Goal: Information Seeking & Learning: Learn about a topic

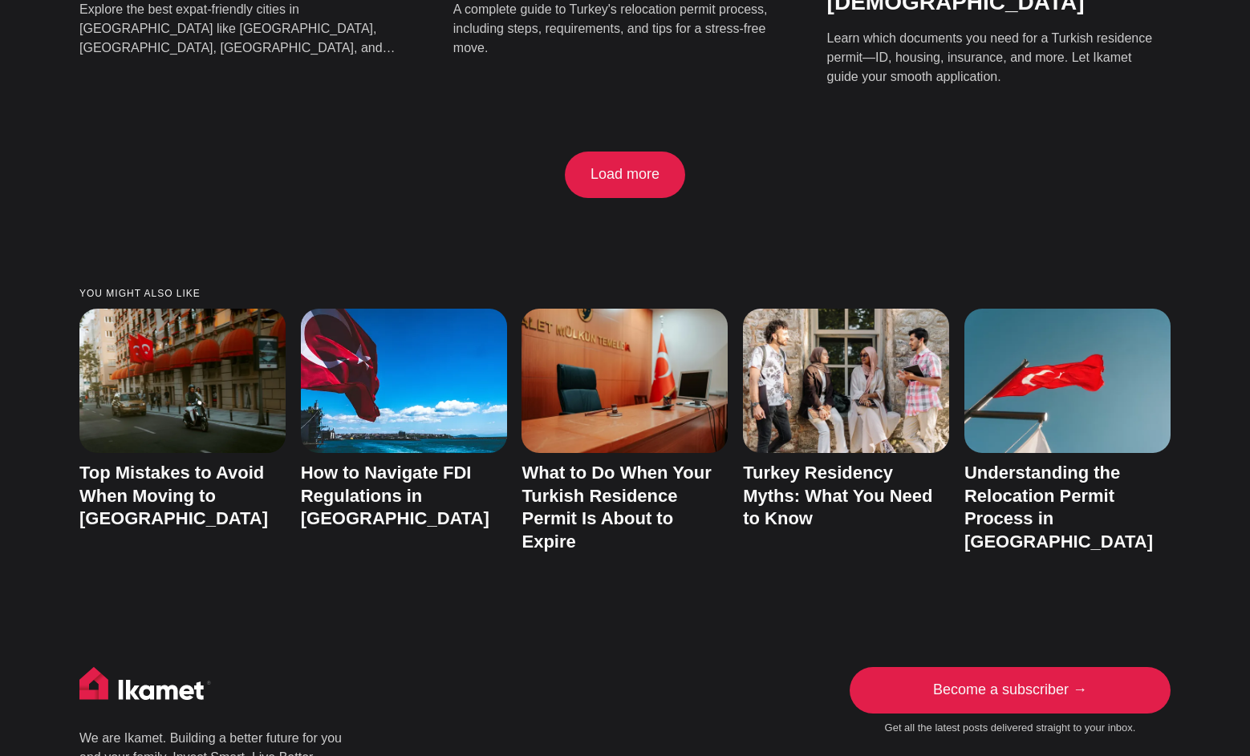
scroll to position [3619, 0]
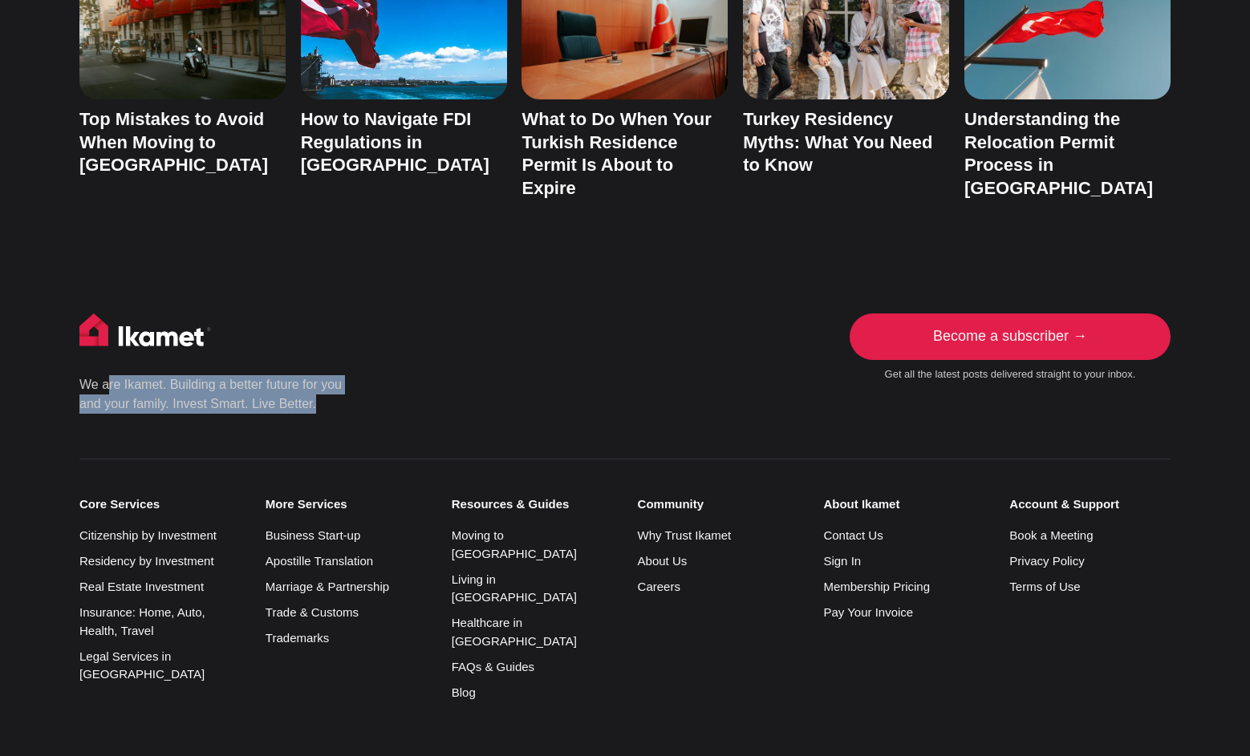
drag, startPoint x: 360, startPoint y: 245, endPoint x: 97, endPoint y: 226, distance: 263.8
click at [99, 314] on div "We are Ikamet. Building a better future for you and your family. Invest Smart. …" at bounding box center [452, 364] width 746 height 100
click at [233, 314] on div "We are Ikamet. Building a better future for you and your family. Invest Smart. …" at bounding box center [625, 637] width 1216 height 647
click at [675, 554] on link "About Us" at bounding box center [663, 561] width 50 height 14
click at [865, 497] on small "About Ikamet" at bounding box center [903, 504] width 161 height 14
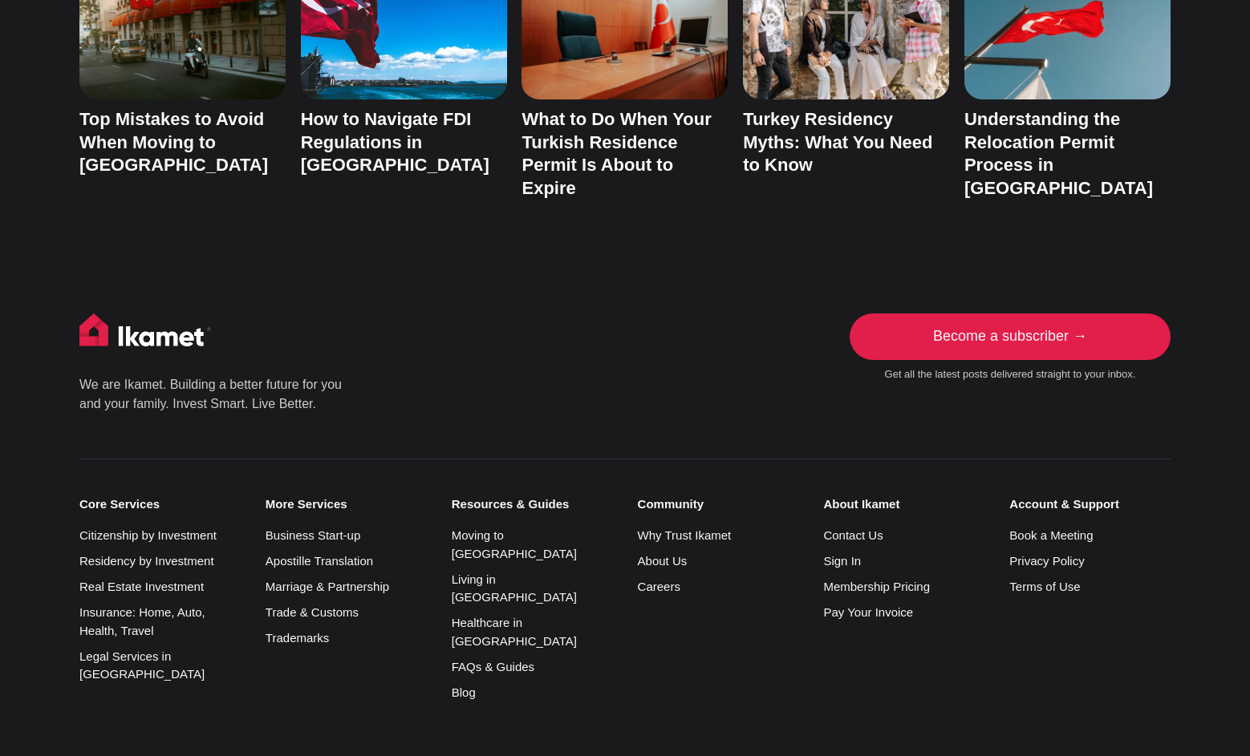
click at [655, 553] on li "About Us" at bounding box center [718, 562] width 161 height 18
click at [655, 554] on link "About Us" at bounding box center [663, 561] width 50 height 14
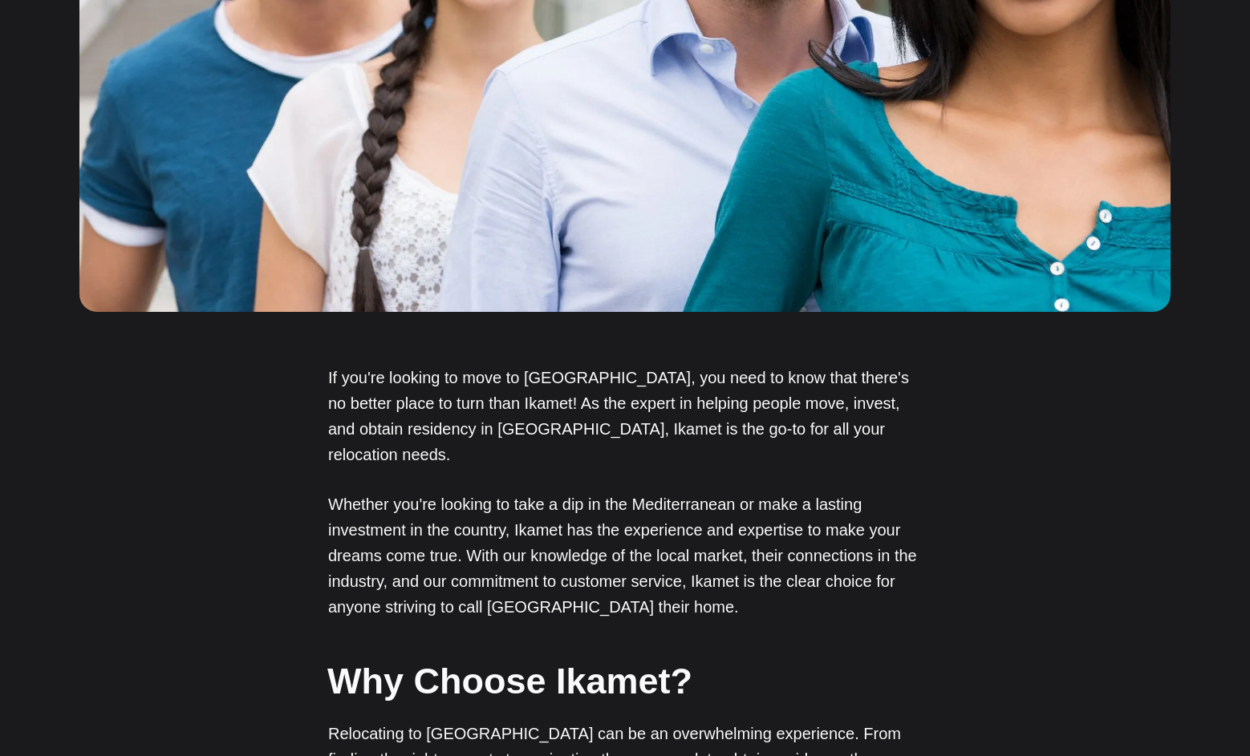
scroll to position [781, 0]
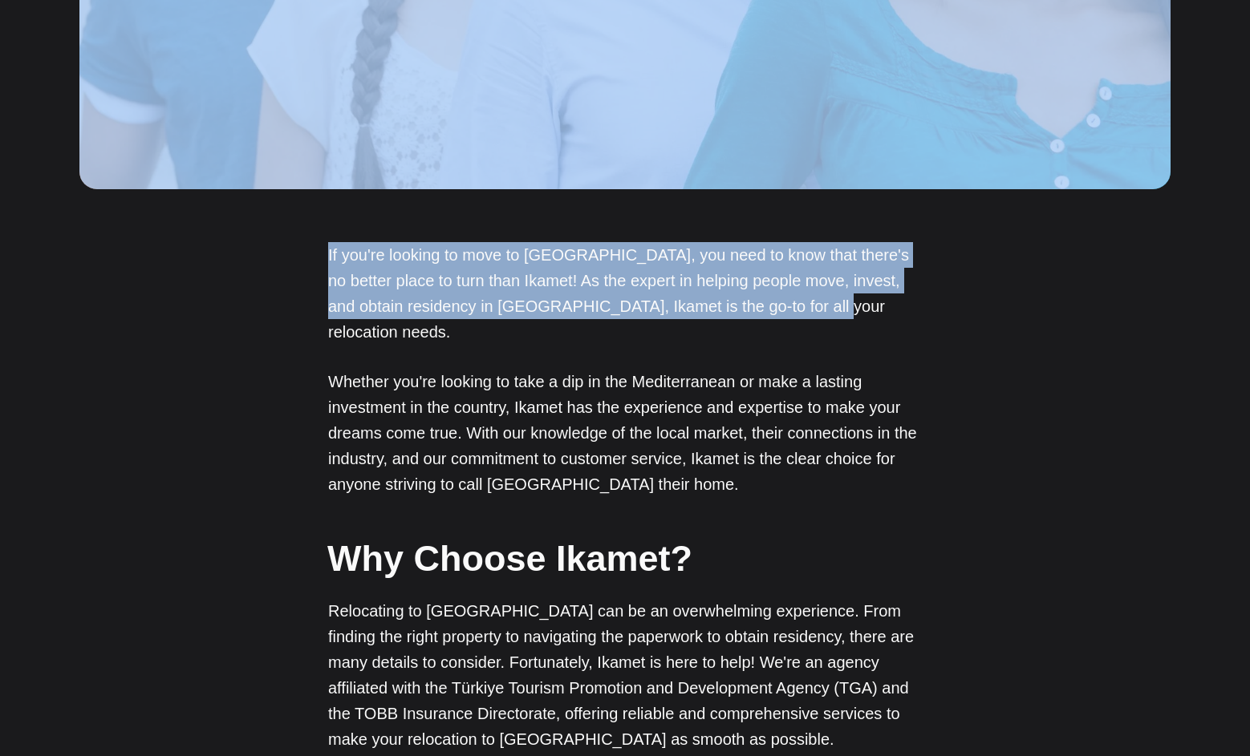
drag, startPoint x: 785, startPoint y: 314, endPoint x: 315, endPoint y: 188, distance: 486.6
click at [315, 188] on article "About the Company Discover how Ikamet provides seamless global mobility. Person…" at bounding box center [625, 749] width 1250 height 2801
click at [434, 299] on p "If you're looking to move to Turkey, you need to know that there's no better pl…" at bounding box center [625, 293] width 594 height 103
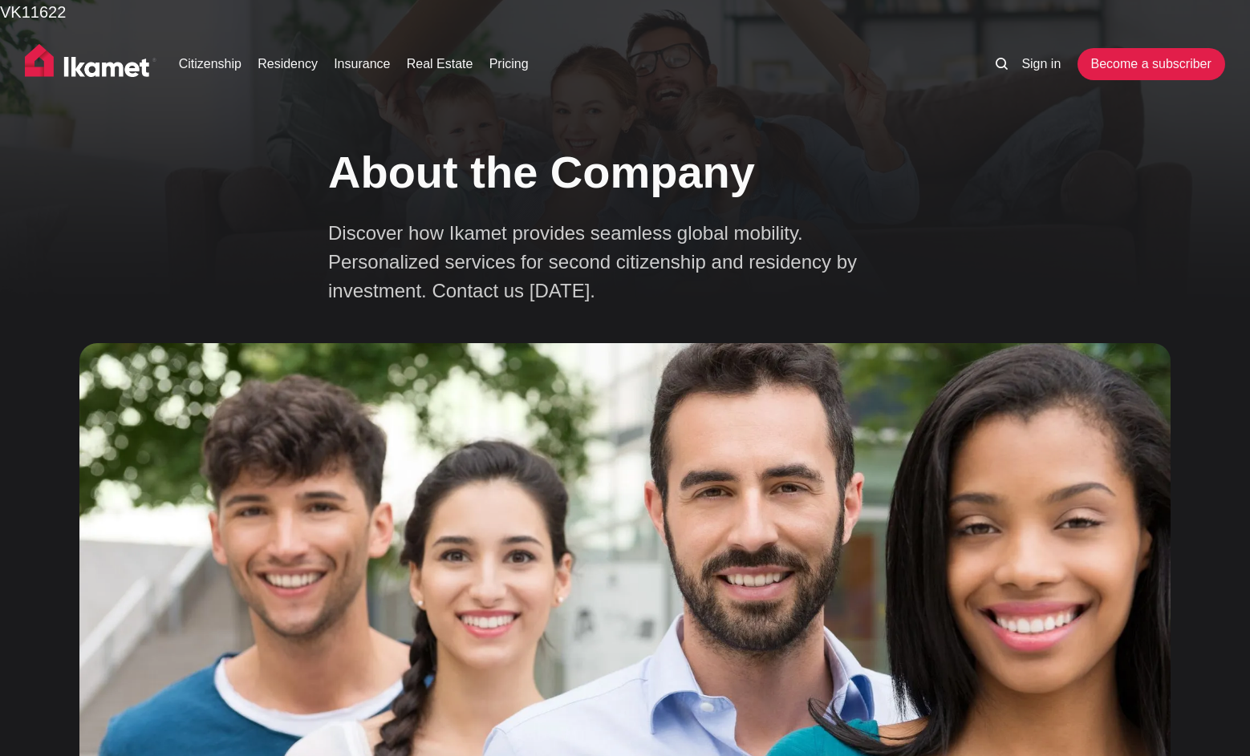
scroll to position [0, 0]
click at [52, 65] on img at bounding box center [91, 64] width 132 height 40
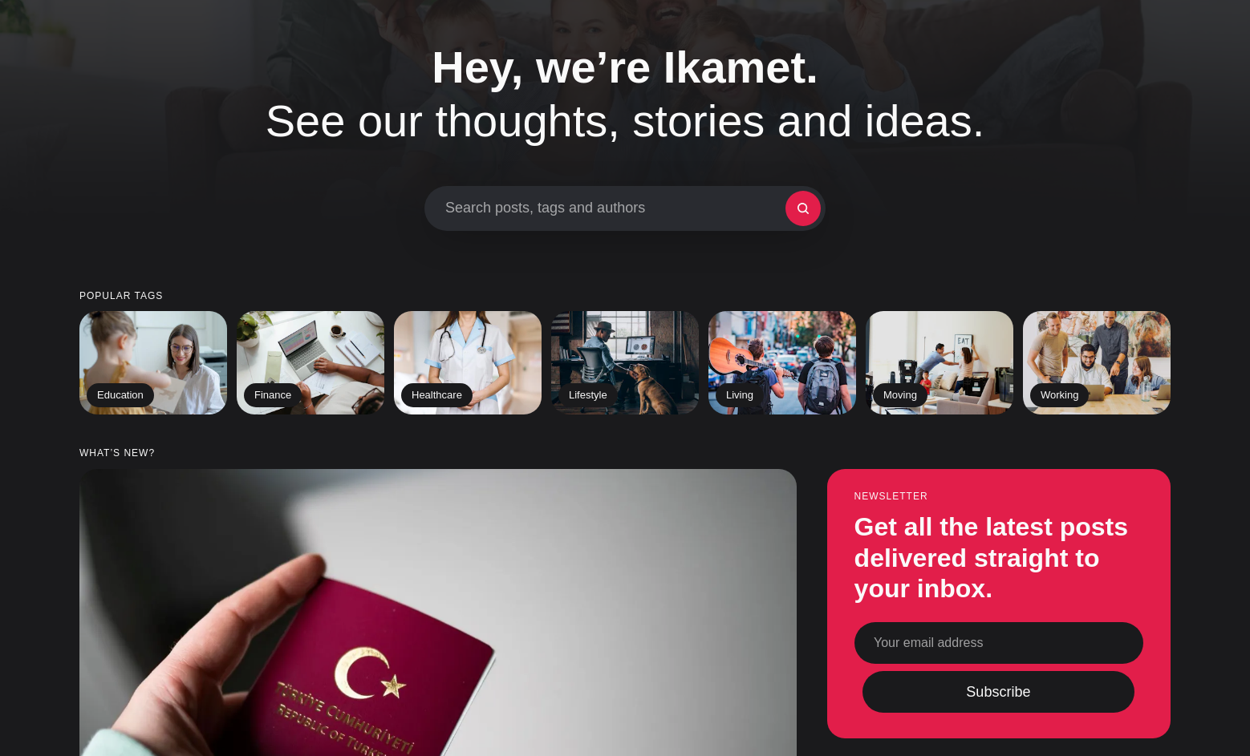
scroll to position [95, 0]
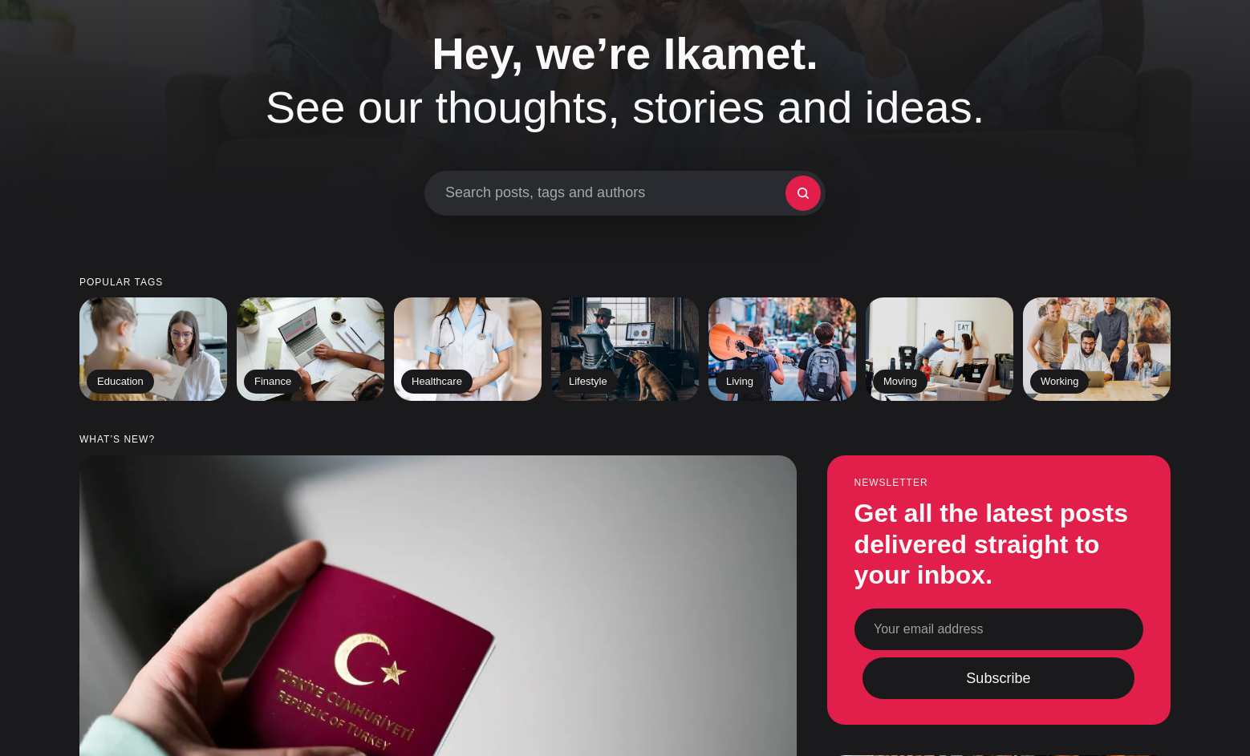
click at [597, 201] on span "Search posts, tags and authors" at bounding box center [615, 193] width 340 height 18
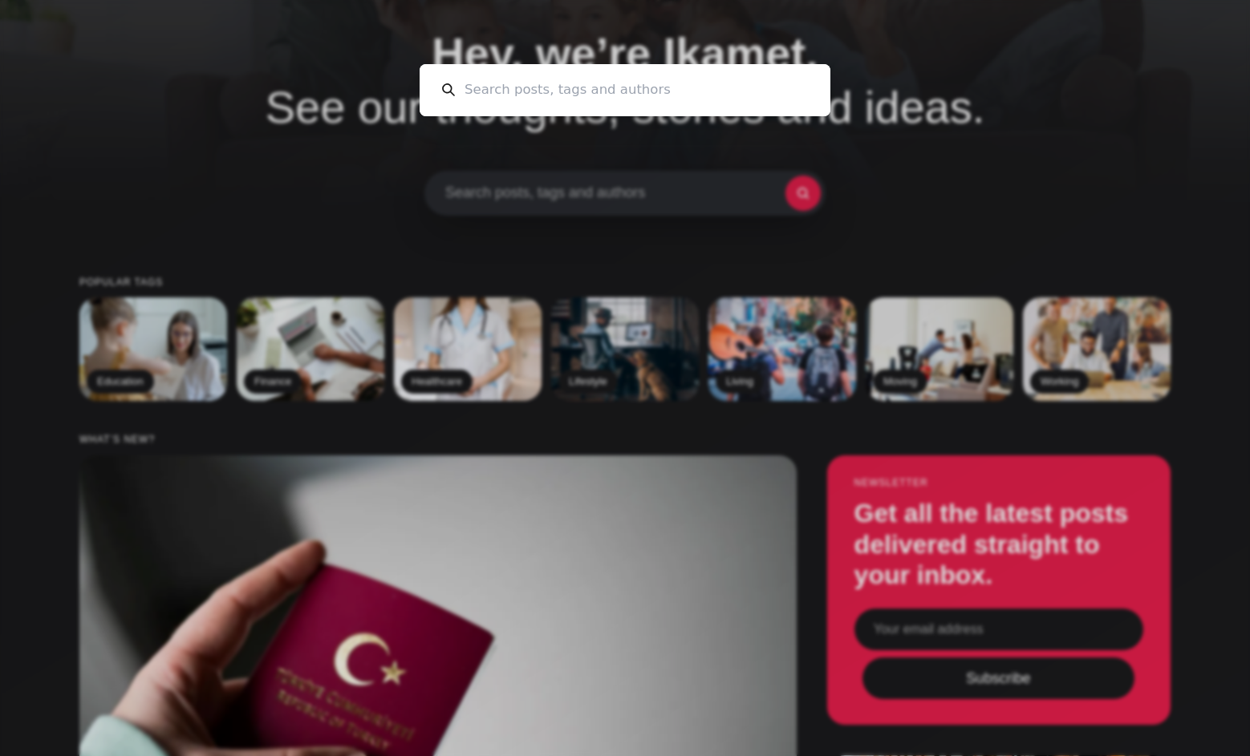
scroll to position [0, 0]
click at [277, 355] on div "Cancel" at bounding box center [625, 378] width 1250 height 756
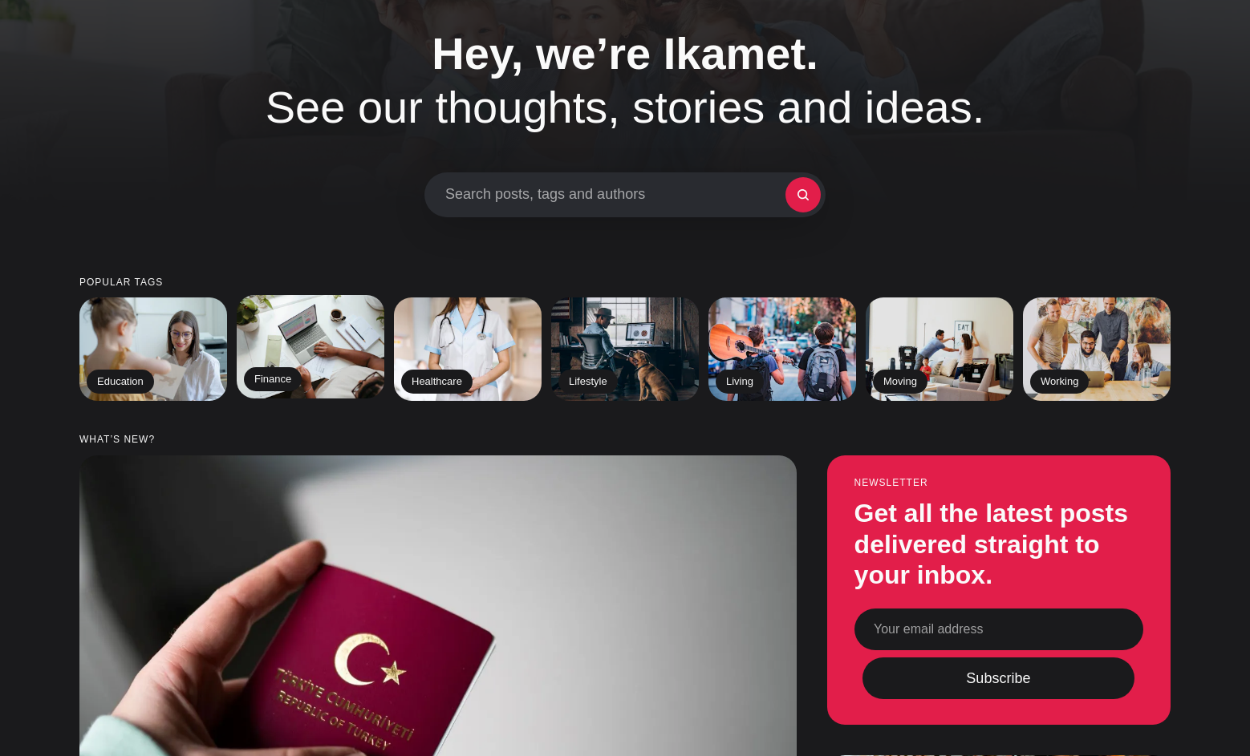
click at [271, 371] on h2 "Finance" at bounding box center [273, 379] width 58 height 24
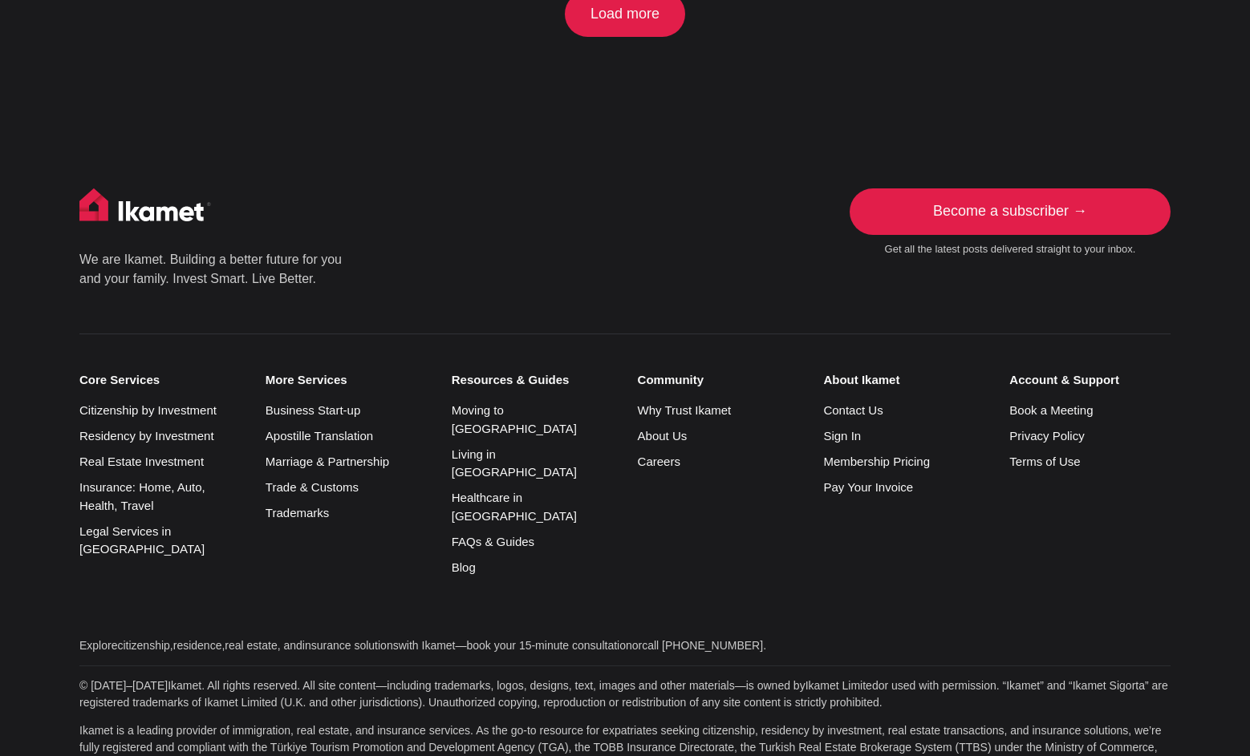
scroll to position [2038, 0]
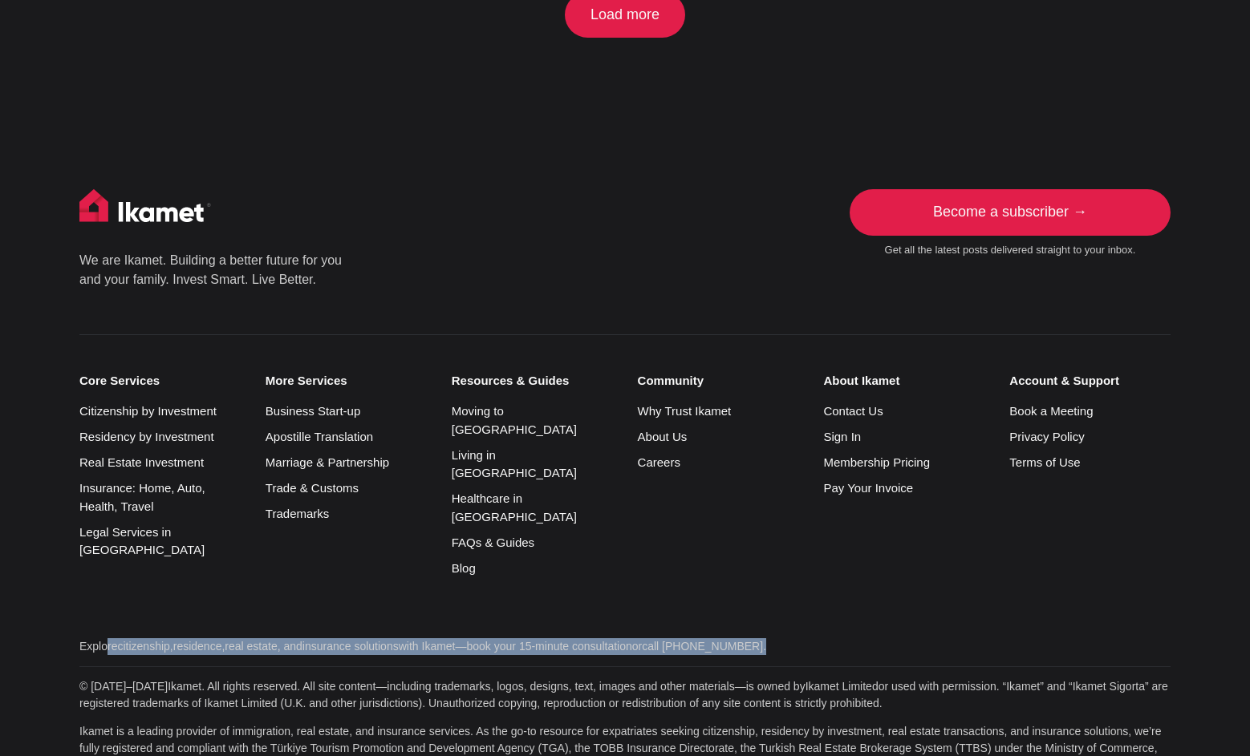
drag, startPoint x: 82, startPoint y: 549, endPoint x: 882, endPoint y: 560, distance: 800.6
click at [883, 639] on div "Explore citizenship , residence , real estate , and insurance solutions with Ik…" at bounding box center [624, 737] width 1091 height 197
click at [882, 639] on div "Explore citizenship , residence , real estate , and insurance solutions with Ik…" at bounding box center [624, 737] width 1091 height 197
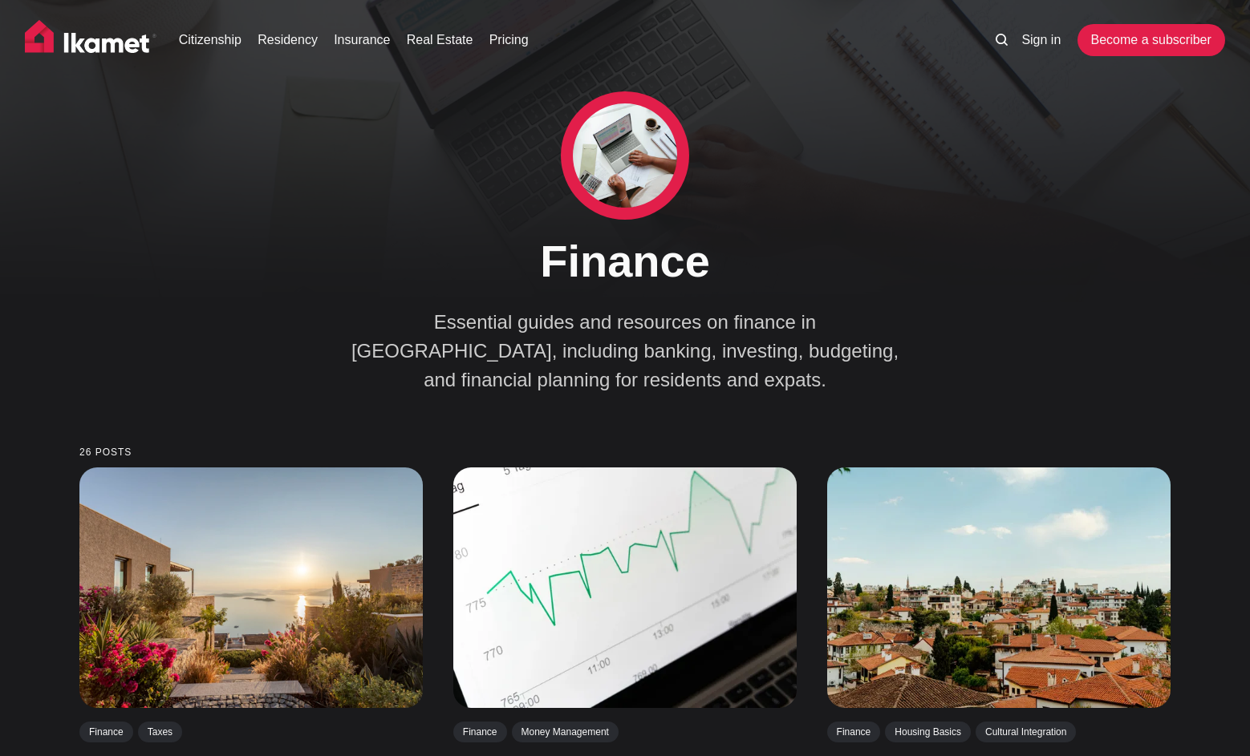
scroll to position [0, 0]
click at [225, 33] on link "Citizenship" at bounding box center [210, 39] width 63 height 19
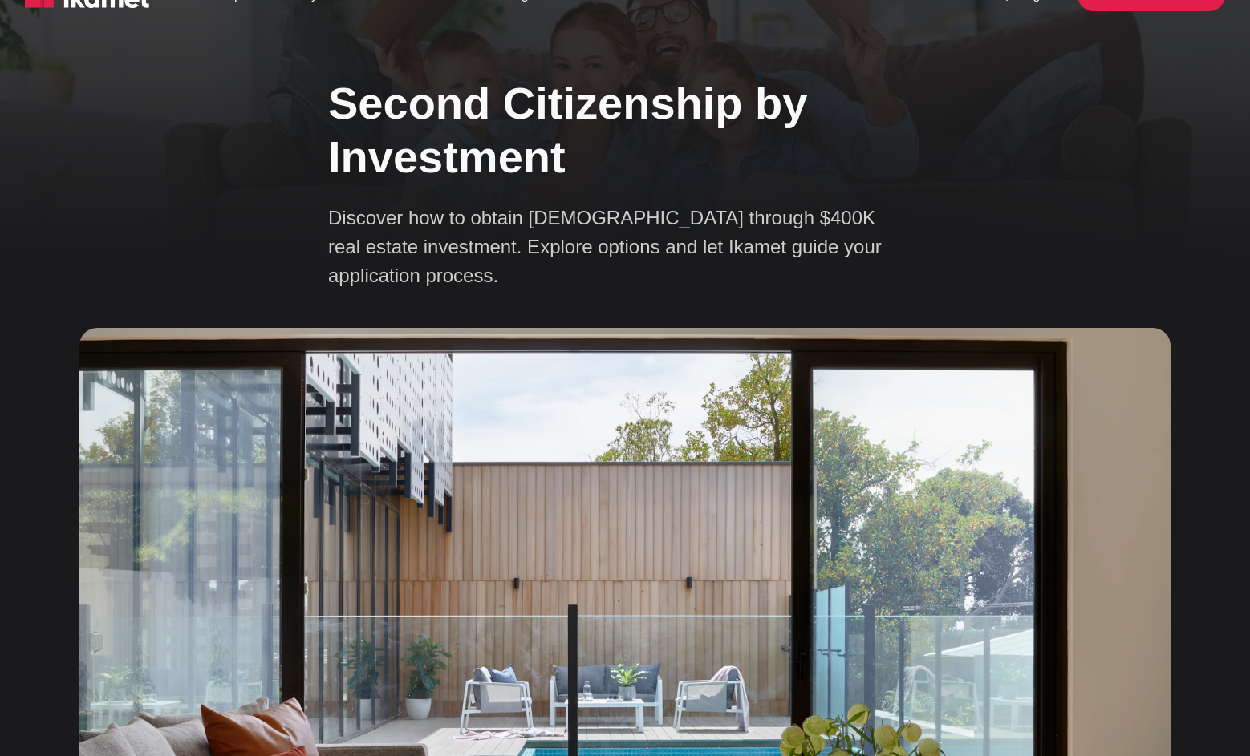
drag, startPoint x: 563, startPoint y: 302, endPoint x: 329, endPoint y: 210, distance: 251.4
click at [329, 212] on div "Second Citizenship by Investment Discover how to obtain Turkish citizenship thr…" at bounding box center [625, 508] width 1216 height 894
click at [329, 210] on p "Discover how to obtain Turkish citizenship through $400K real estate investment…" at bounding box center [609, 247] width 562 height 87
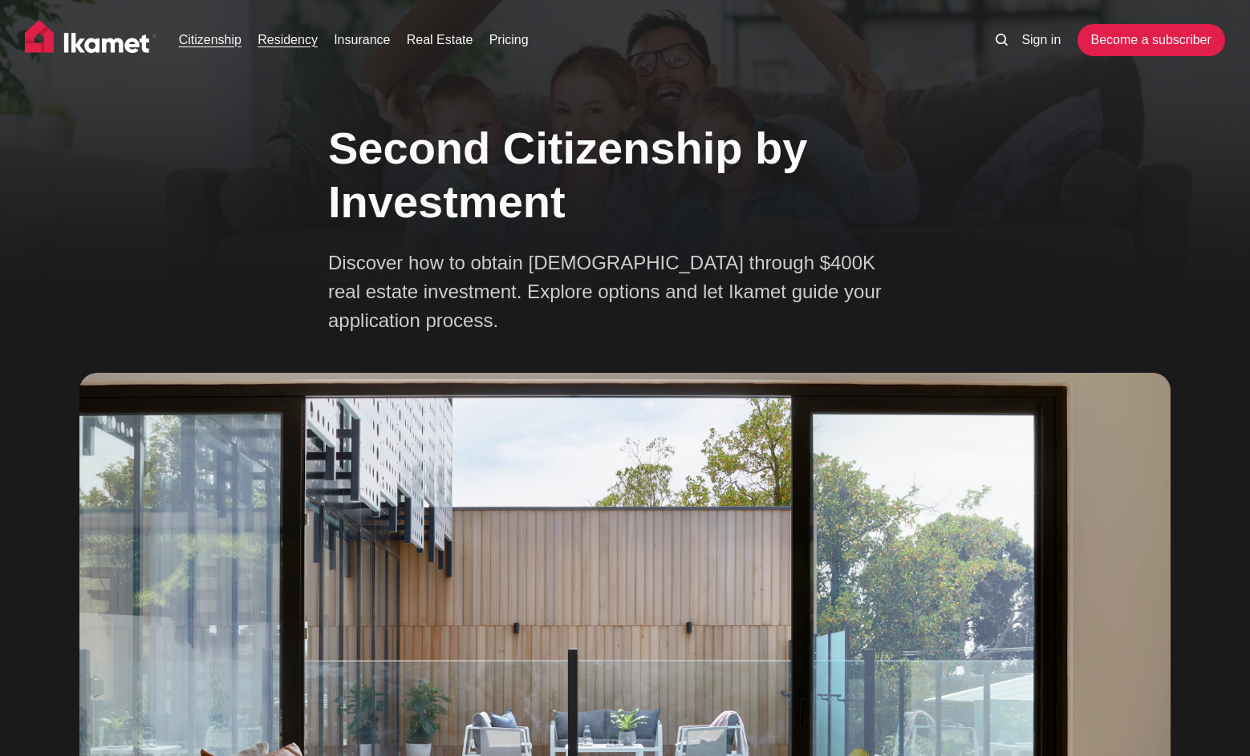
click at [297, 46] on link "Residency" at bounding box center [287, 39] width 60 height 19
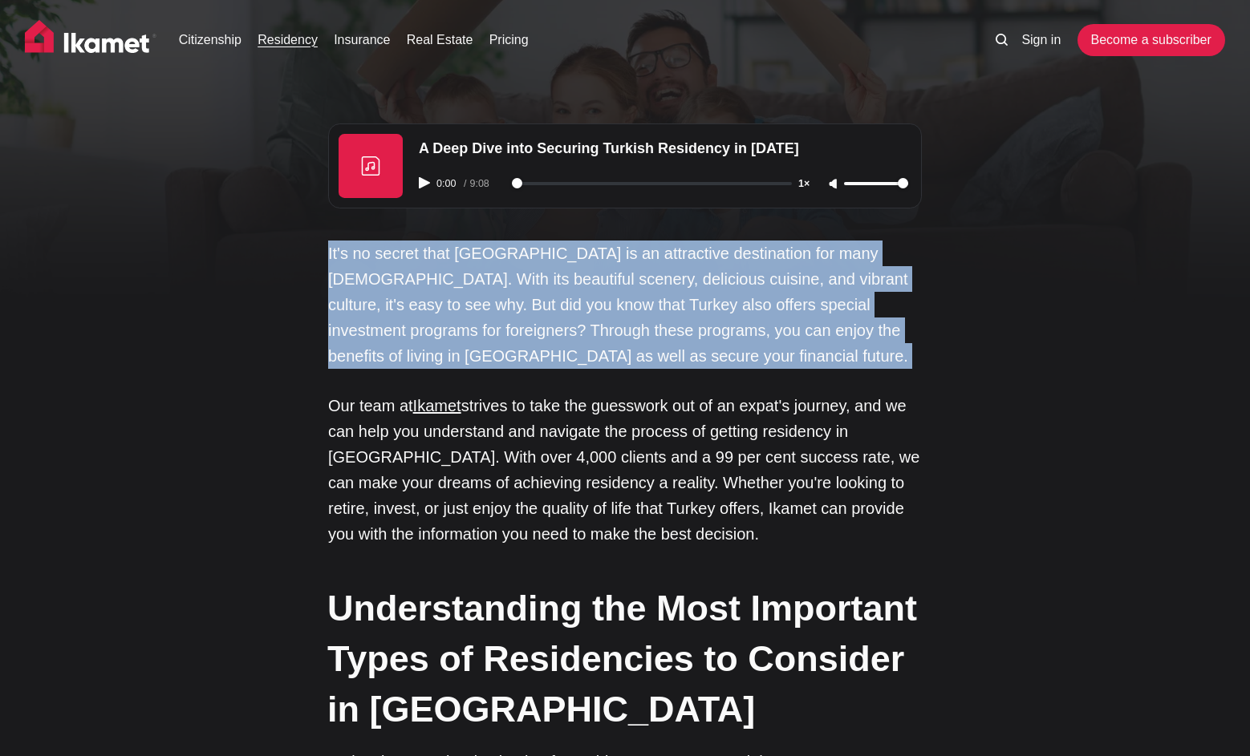
drag, startPoint x: 309, startPoint y: 239, endPoint x: 717, endPoint y: 379, distance: 431.5
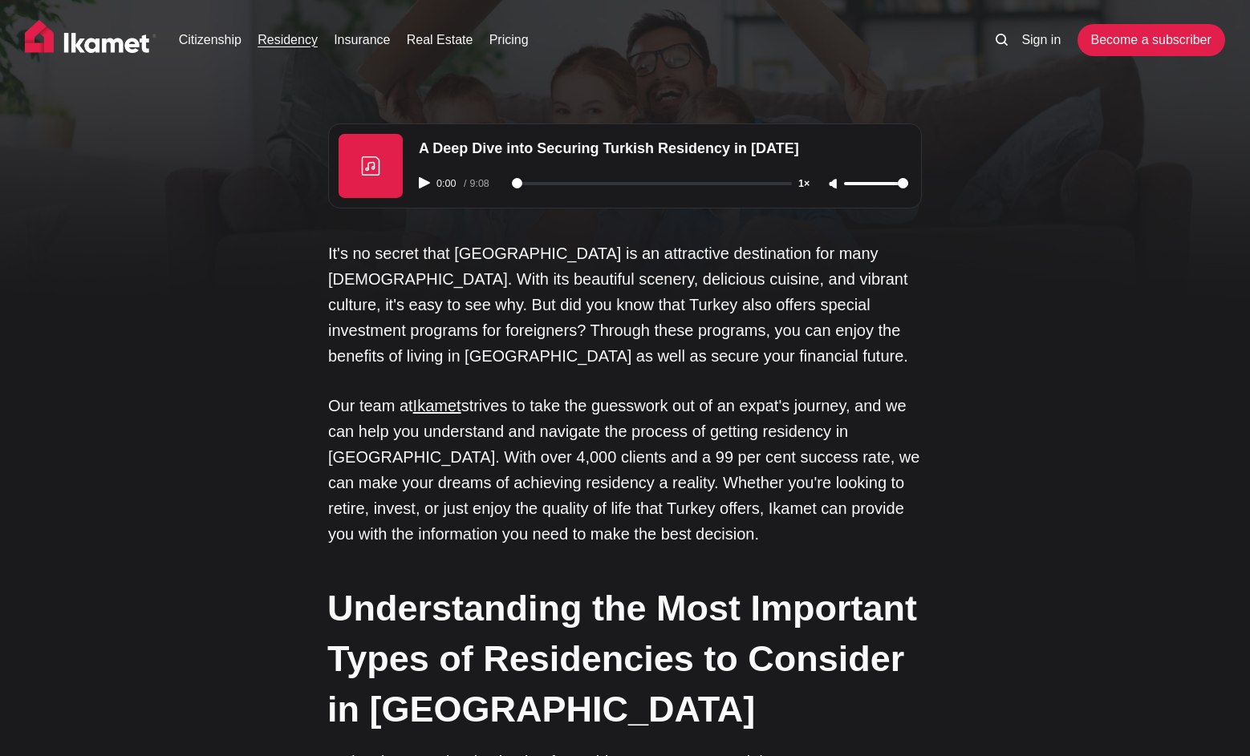
click at [698, 416] on p "Our team at Ikamet strives to take the guesswork out of an expat's journey, and…" at bounding box center [625, 470] width 594 height 154
drag, startPoint x: 894, startPoint y: 185, endPoint x: 828, endPoint y: 184, distance: 65.8
click at [828, 184] on div "0:00 / 9:08 1×" at bounding box center [663, 183] width 509 height 41
click at [850, 184] on input "range" at bounding box center [876, 183] width 64 height 3
drag, startPoint x: 850, startPoint y: 184, endPoint x: 839, endPoint y: 184, distance: 11.2
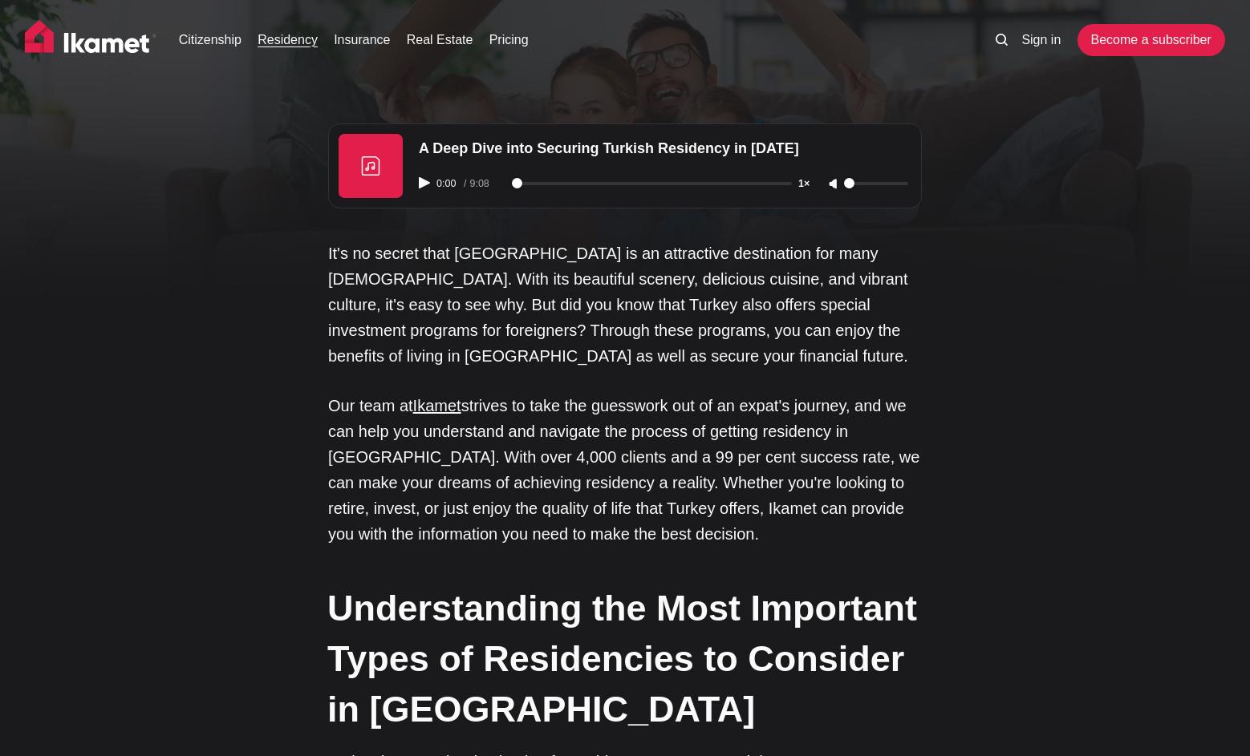
type input "0"
click at [839, 184] on div "0:00 / 9:08 1×" at bounding box center [663, 183] width 509 height 41
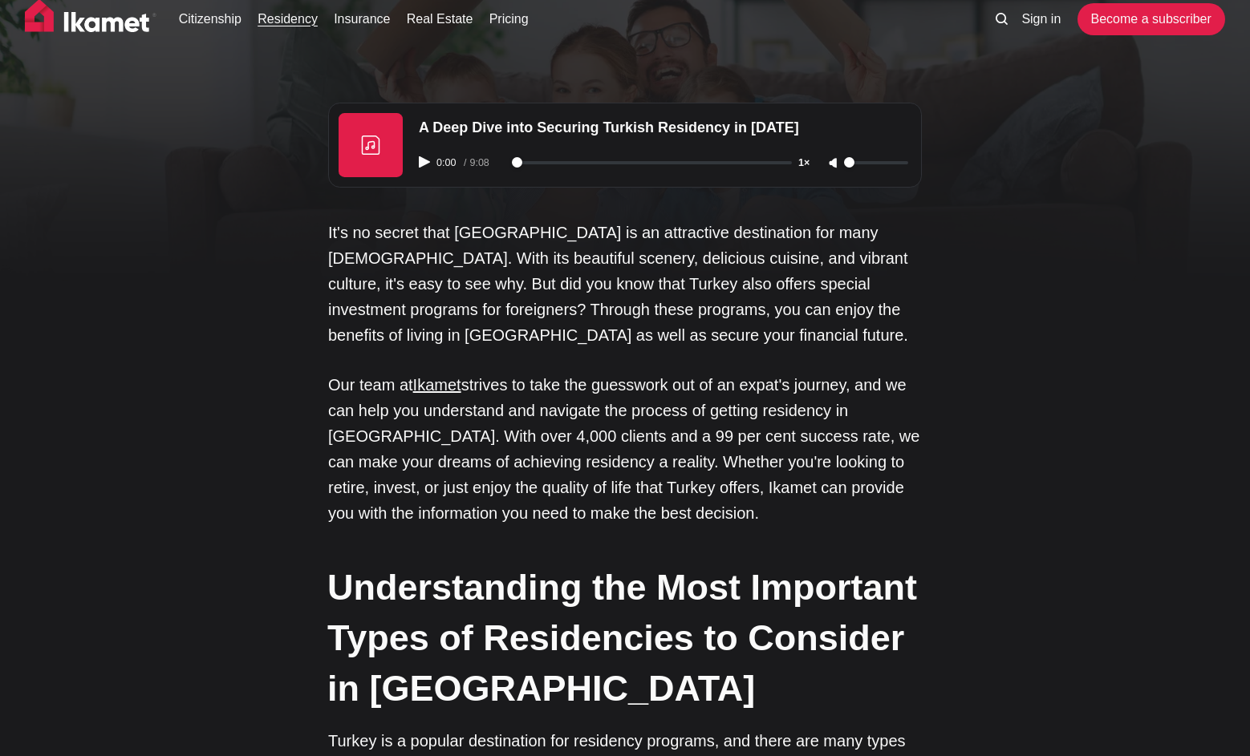
scroll to position [36, 0]
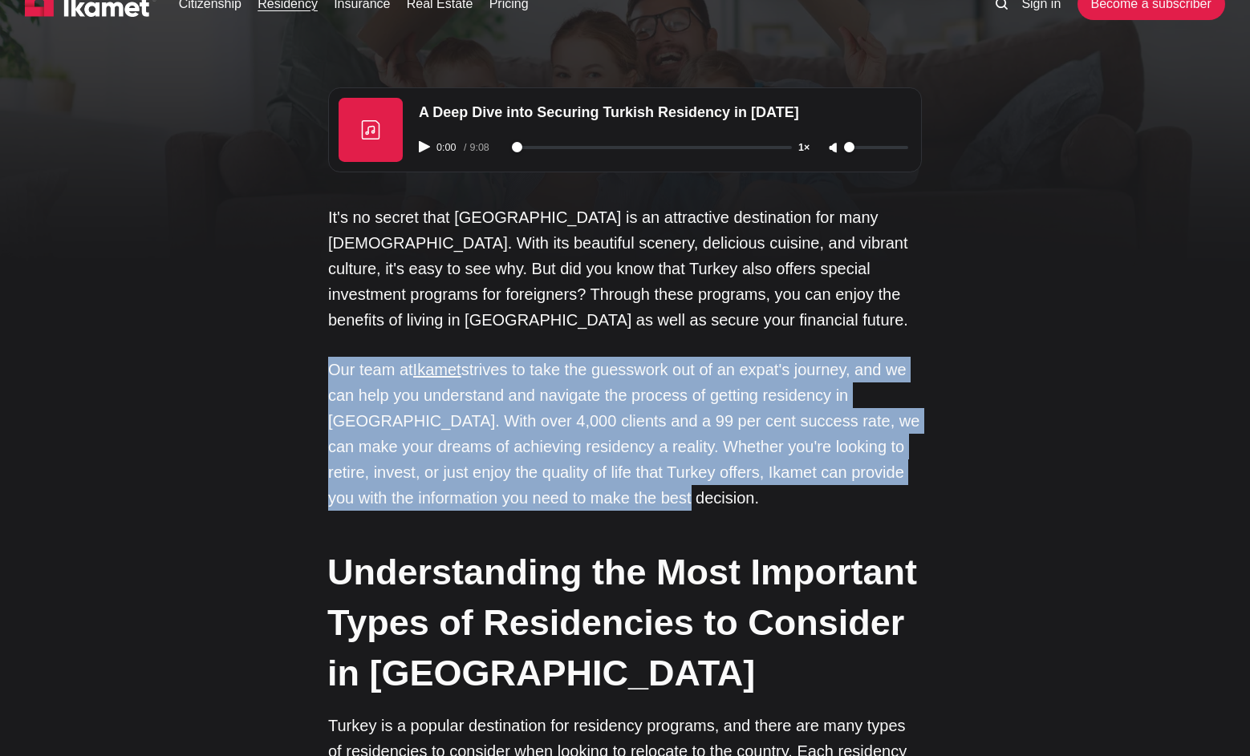
drag, startPoint x: 656, startPoint y: 509, endPoint x: 347, endPoint y: 330, distance: 357.2
click at [347, 330] on p "It's no secret that Turkey is an attractive destination for many foreigners. Wi…" at bounding box center [625, 269] width 594 height 128
drag, startPoint x: 323, startPoint y: 365, endPoint x: 649, endPoint y: 501, distance: 353.1
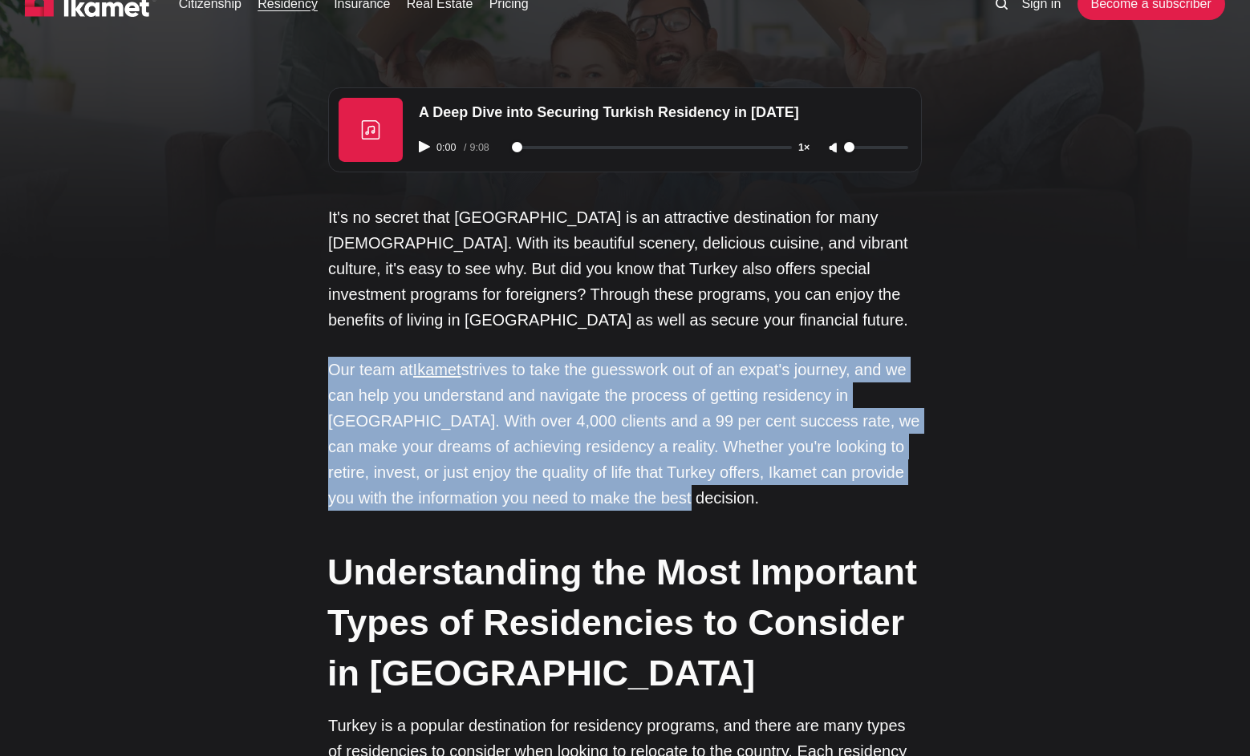
click at [647, 506] on p "Our team at Ikamet strives to take the guesswork out of an expat's journey, and…" at bounding box center [625, 434] width 594 height 154
drag, startPoint x: 571, startPoint y: 503, endPoint x: 330, endPoint y: 368, distance: 276.5
click at [330, 368] on p "Our team at Ikamet strives to take the guesswork out of an expat's journey, and…" at bounding box center [625, 434] width 594 height 154
drag, startPoint x: 573, startPoint y: 515, endPoint x: 331, endPoint y: 370, distance: 281.7
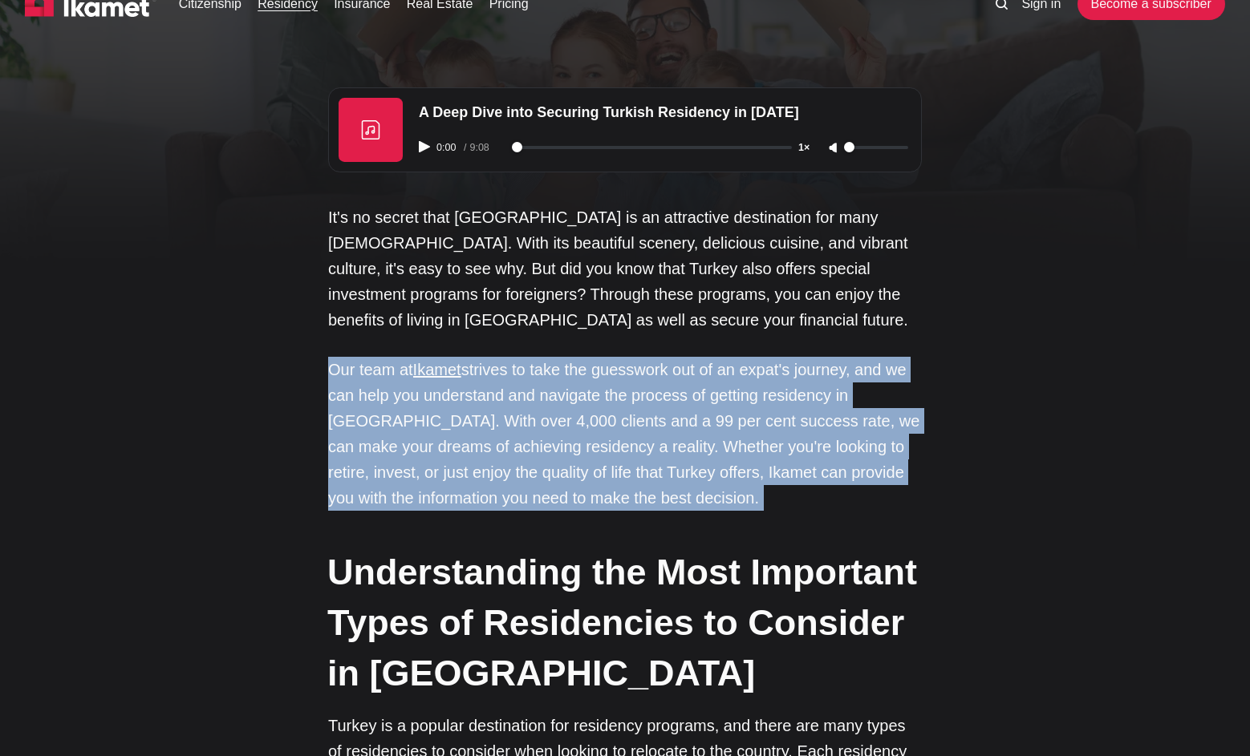
click at [331, 370] on p "Our team at Ikamet strives to take the guesswork out of an expat's journey, and…" at bounding box center [625, 434] width 594 height 154
drag, startPoint x: 468, startPoint y: 368, endPoint x: 778, endPoint y: 503, distance: 337.7
click at [778, 503] on p "Our team at Ikamet strives to take the guesswork out of an expat's journey, and…" at bounding box center [625, 434] width 594 height 154
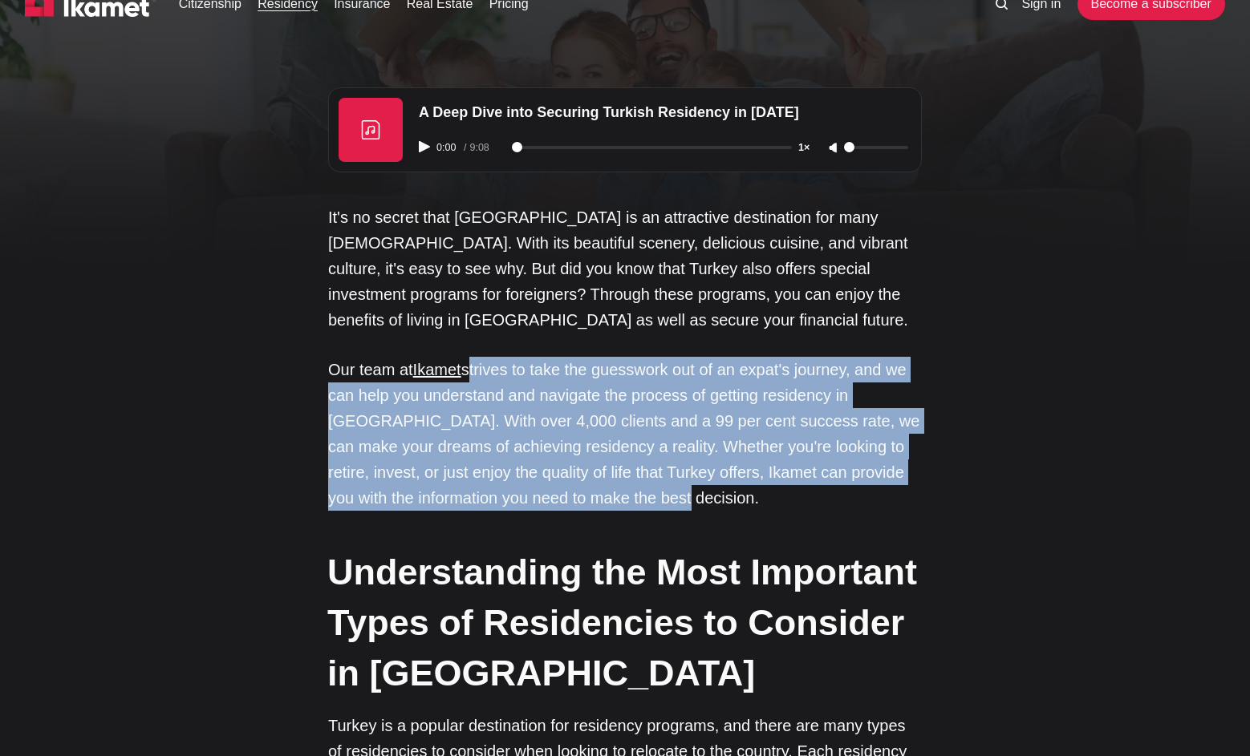
drag, startPoint x: 606, startPoint y: 482, endPoint x: 469, endPoint y: 366, distance: 179.2
click at [469, 366] on p "Our team at Ikamet strives to take the guesswork out of an expat's journey, and…" at bounding box center [625, 434] width 594 height 154
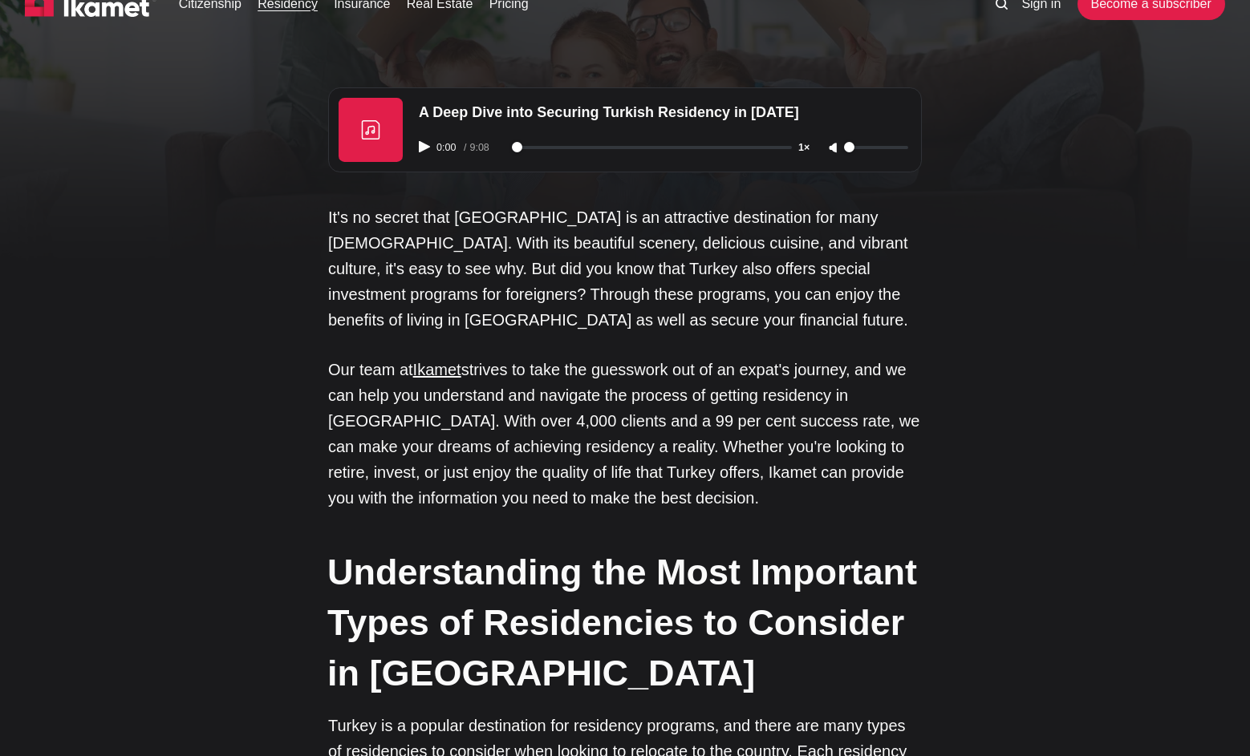
click at [498, 403] on p "Our team at Ikamet strives to take the guesswork out of an expat's journey, and…" at bounding box center [625, 434] width 594 height 154
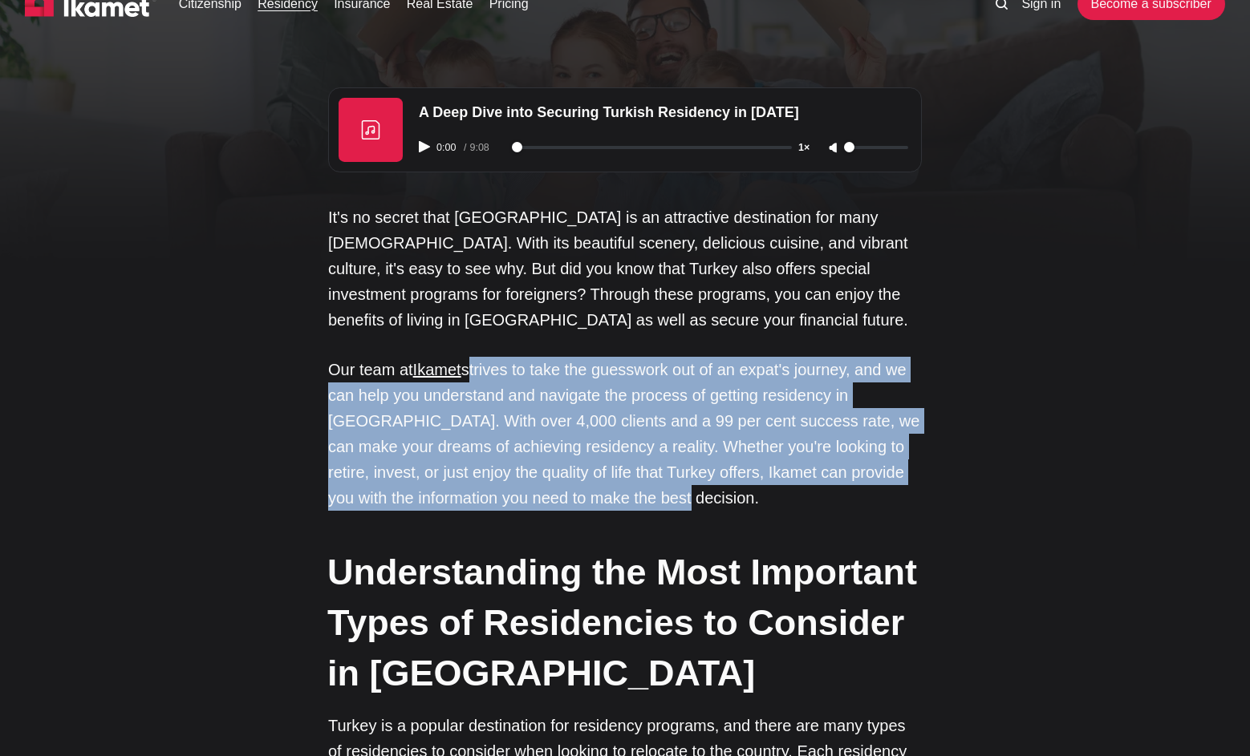
drag, startPoint x: 464, startPoint y: 365, endPoint x: 601, endPoint y: 497, distance: 189.5
click at [601, 497] on p "Our team at Ikamet strives to take the guesswork out of an expat's journey, and…" at bounding box center [625, 434] width 594 height 154
drag, startPoint x: 566, startPoint y: 497, endPoint x: 466, endPoint y: 377, distance: 156.6
click at [466, 377] on p "Our team at Ikamet strives to take the guesswork out of an expat's journey, and…" at bounding box center [625, 434] width 594 height 154
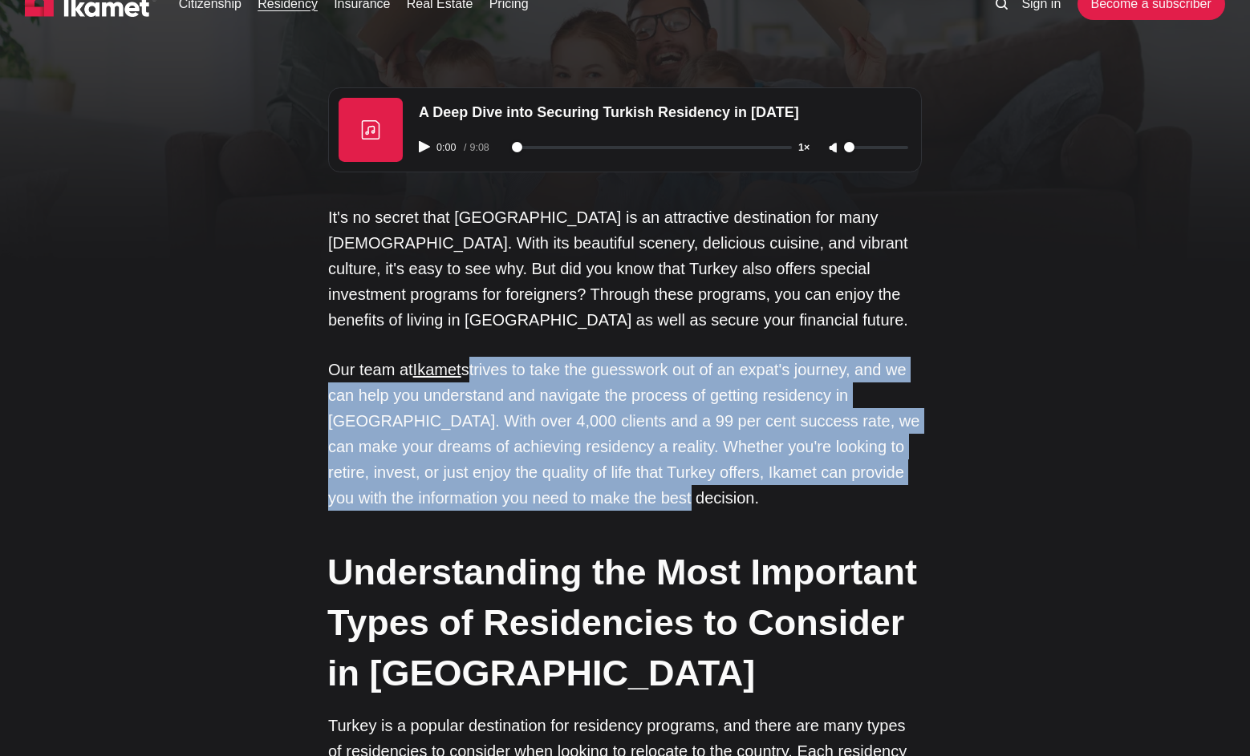
click at [467, 377] on p "Our team at Ikamet strives to take the guesswork out of an expat's journey, and…" at bounding box center [625, 434] width 594 height 154
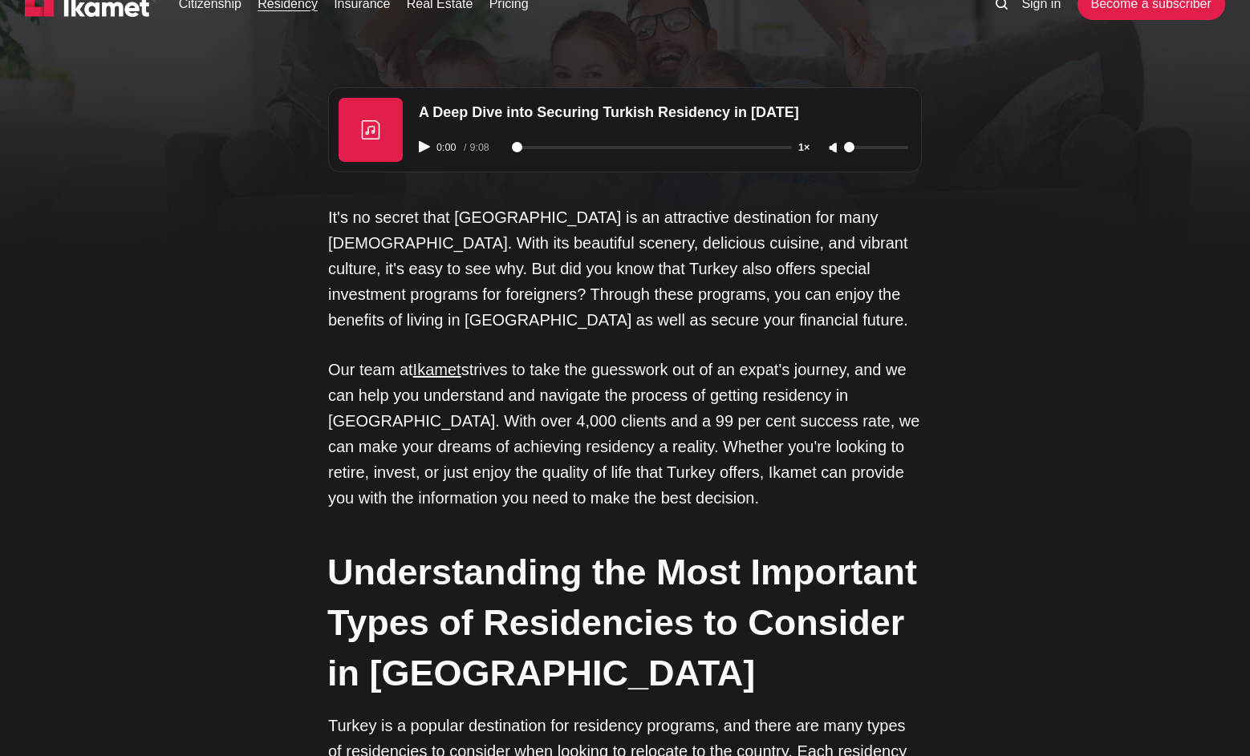
click at [489, 418] on p "Our team at Ikamet strives to take the guesswork out of an expat's journey, and…" at bounding box center [625, 434] width 594 height 154
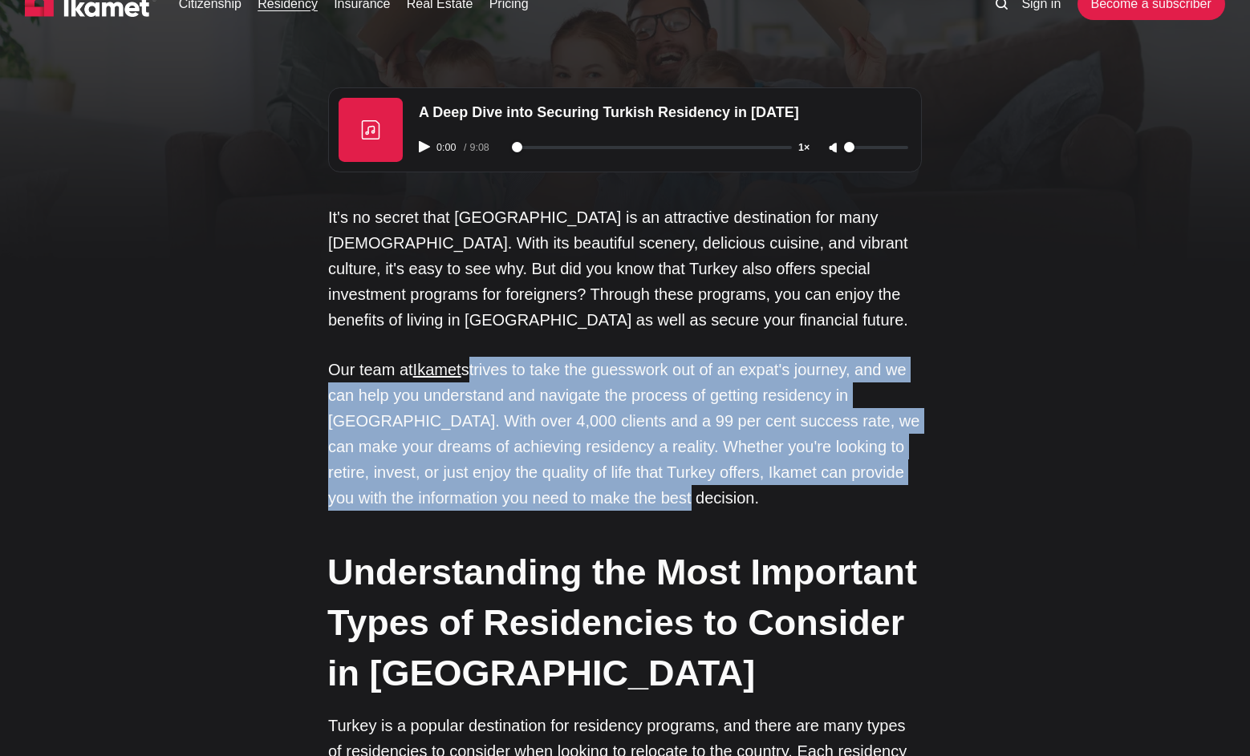
drag, startPoint x: 578, startPoint y: 486, endPoint x: 464, endPoint y: 367, distance: 164.5
click at [464, 367] on p "Our team at Ikamet strives to take the guesswork out of an expat's journey, and…" at bounding box center [625, 434] width 594 height 154
drag, startPoint x: 464, startPoint y: 367, endPoint x: 647, endPoint y: 484, distance: 216.1
click at [647, 484] on p "Our team at Ikamet strives to take the guesswork out of an expat's journey, and…" at bounding box center [625, 434] width 594 height 154
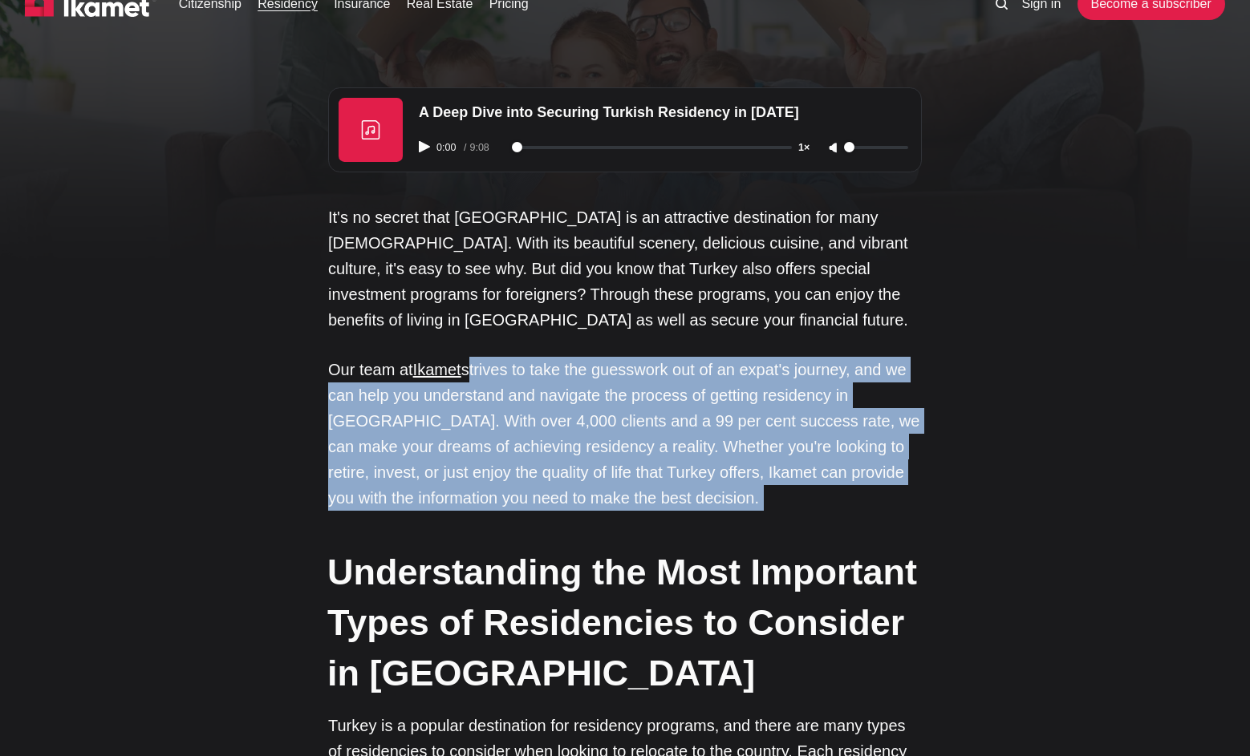
click at [647, 484] on p "Our team at Ikamet strives to take the guesswork out of an expat's journey, and…" at bounding box center [625, 434] width 594 height 154
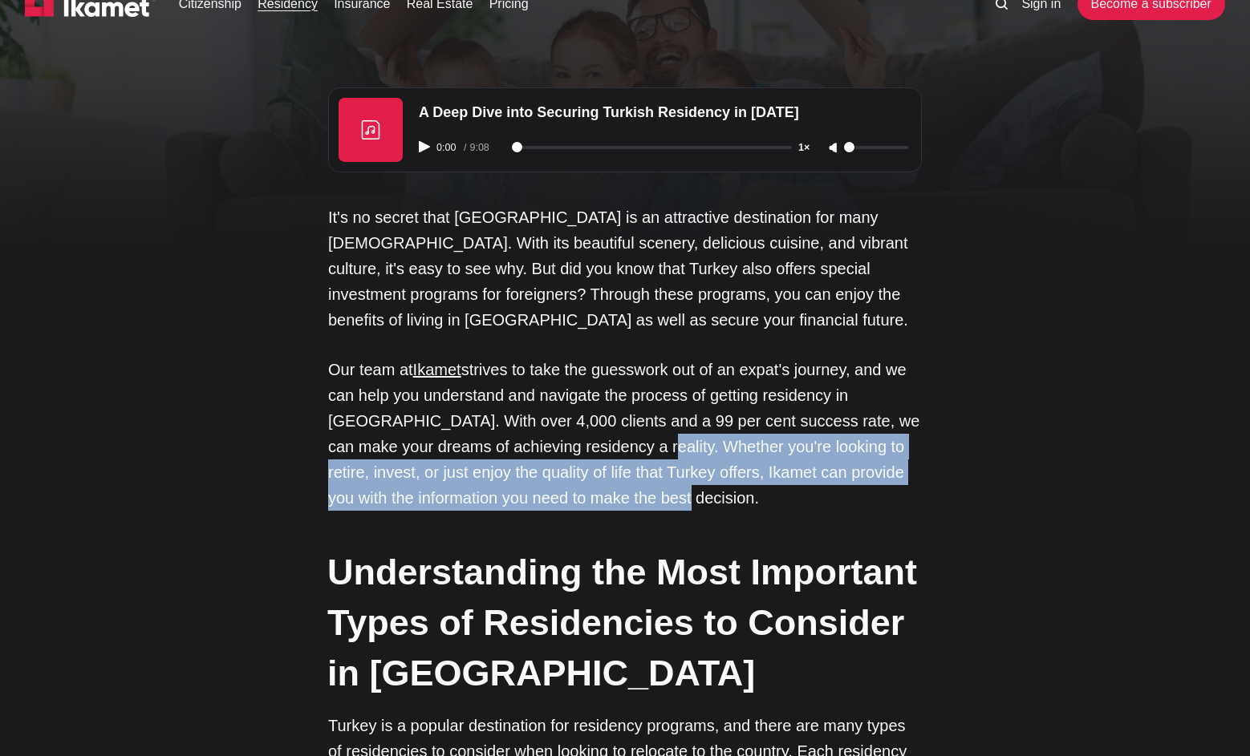
drag, startPoint x: 569, startPoint y: 490, endPoint x: 556, endPoint y: 435, distance: 56.8
click at [555, 435] on p "Our team at Ikamet strives to take the guesswork out of an expat's journey, and…" at bounding box center [625, 434] width 594 height 154
click at [556, 435] on p "Our team at Ikamet strives to take the guesswork out of an expat's journey, and…" at bounding box center [625, 434] width 594 height 154
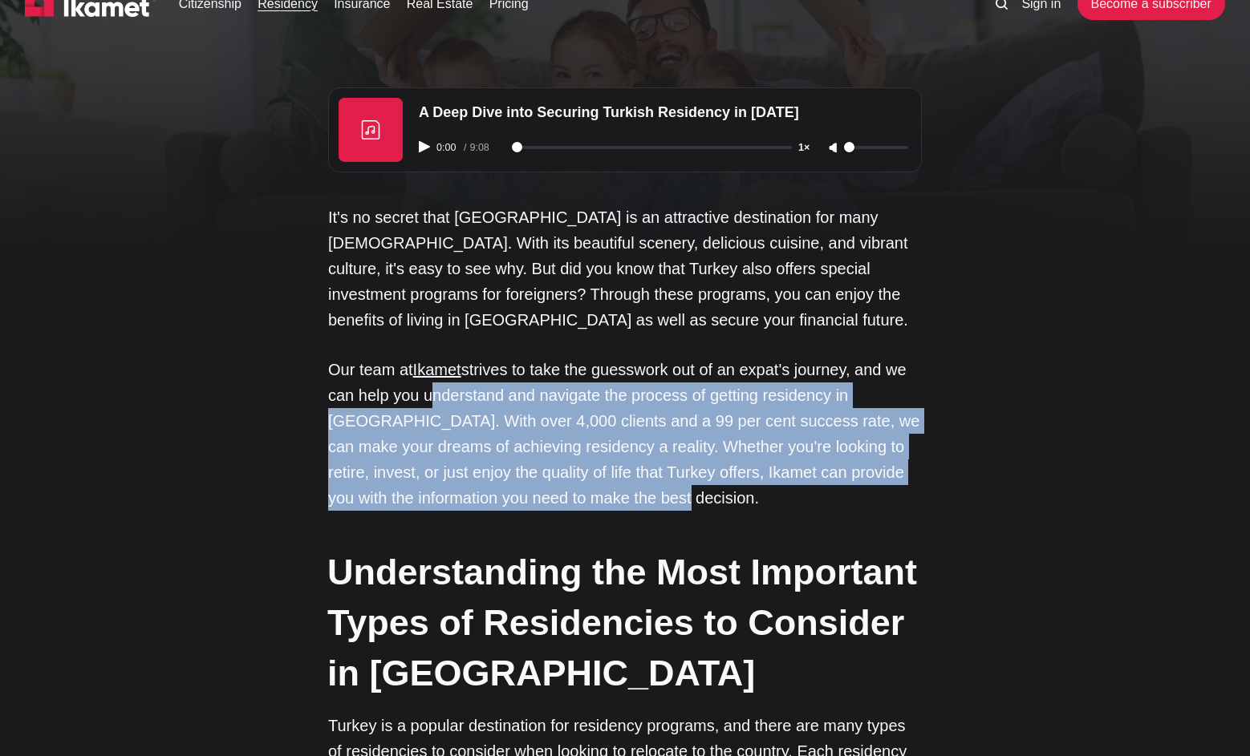
drag, startPoint x: 581, startPoint y: 485, endPoint x: 419, endPoint y: 391, distance: 187.3
click at [420, 394] on p "Our team at Ikamet strives to take the guesswork out of an expat's journey, and…" at bounding box center [625, 434] width 594 height 154
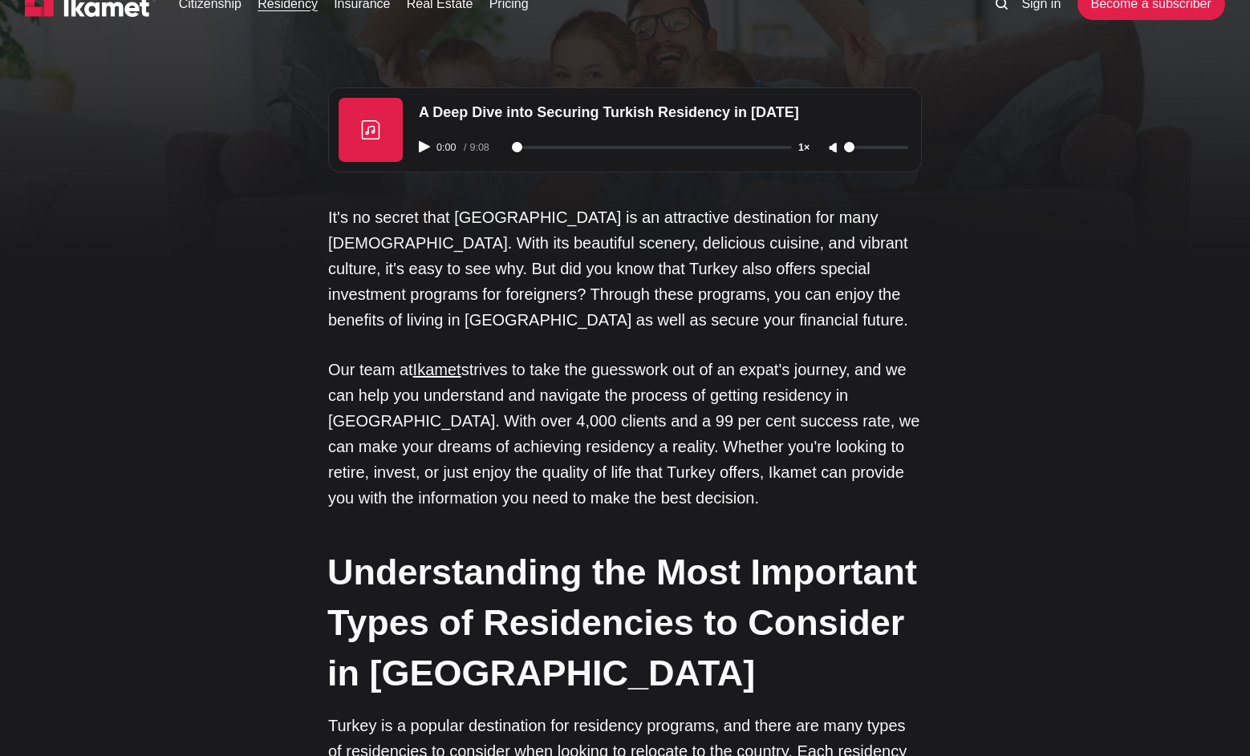
click at [419, 391] on p "Our team at Ikamet strives to take the guesswork out of an expat's journey, and…" at bounding box center [625, 434] width 594 height 154
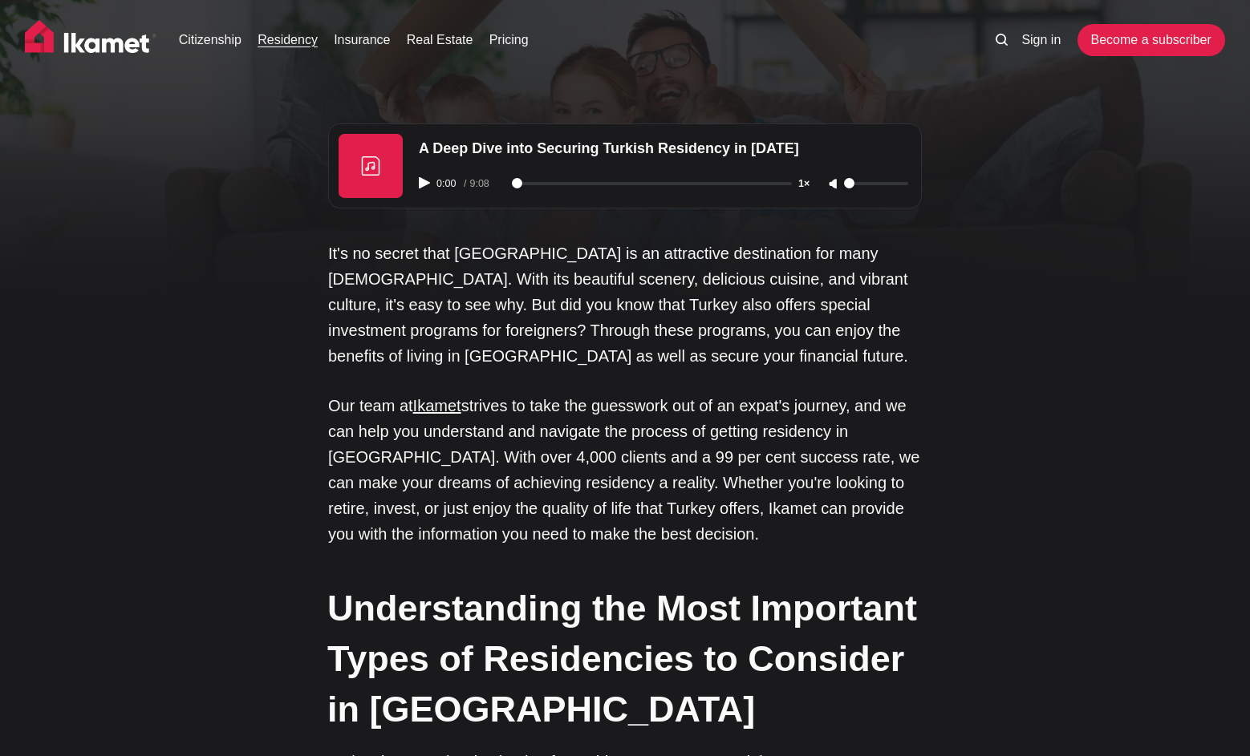
scroll to position [0, 0]
click at [379, 40] on link "Insurance" at bounding box center [362, 39] width 56 height 19
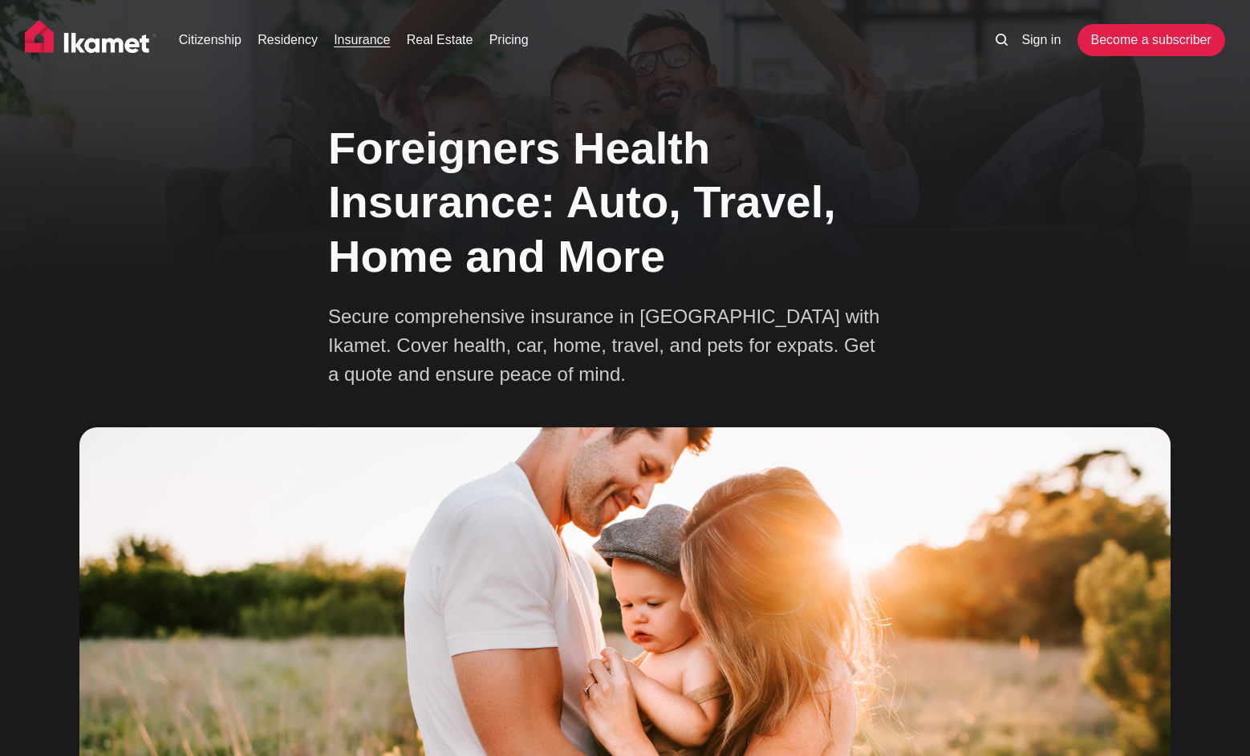
click at [823, 5] on div "Citizenship Residency Insurance Real Estate Pricing Sign in Become a subscriber" at bounding box center [625, 45] width 1250 height 91
click at [743, 172] on h1 "Foreigners Health Insurance: Auto, Travel, Home and More" at bounding box center [625, 202] width 594 height 162
click at [502, 47] on link "Pricing" at bounding box center [508, 39] width 39 height 19
